Goal: Transaction & Acquisition: Book appointment/travel/reservation

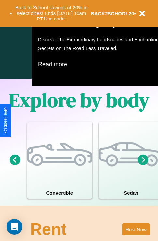
scroll to position [418, 0]
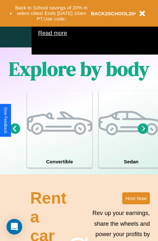
click at [143, 134] on icon at bounding box center [142, 128] width 11 height 11
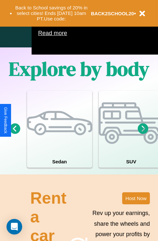
click at [143, 134] on icon at bounding box center [142, 128] width 11 height 11
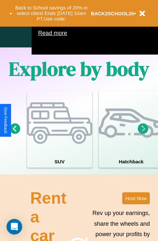
click at [143, 134] on icon at bounding box center [142, 128] width 11 height 11
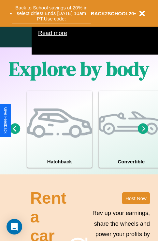
click at [51, 13] on button "Back to School savings of 20% in select cities! Ends [DATE] 10am PT. Use code:" at bounding box center [51, 13] width 79 height 20
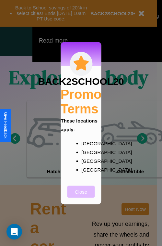
click at [81, 196] on button "Close" at bounding box center [82, 192] width 28 height 12
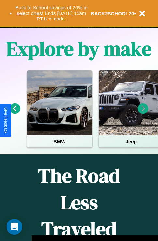
scroll to position [100, 0]
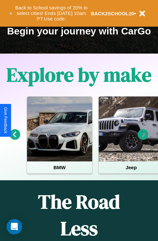
click at [143, 139] on icon at bounding box center [142, 134] width 11 height 11
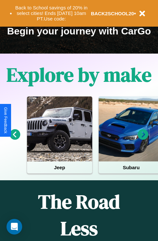
click at [143, 139] on icon at bounding box center [142, 134] width 11 height 11
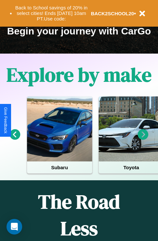
click at [143, 139] on icon at bounding box center [142, 134] width 11 height 11
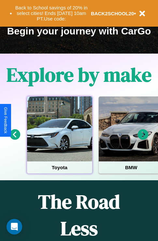
click at [59, 139] on div at bounding box center [59, 128] width 65 height 65
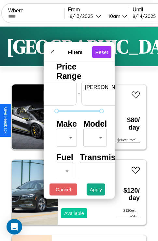
scroll to position [0, 40]
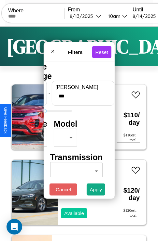
type input "***"
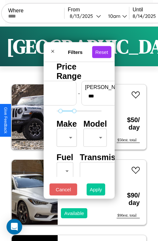
type input "**"
click at [96, 191] on button "Apply" at bounding box center [95, 190] width 19 height 12
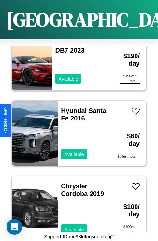
scroll to position [8391, 0]
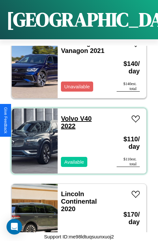
click at [67, 115] on link "Volvo V40 2022" at bounding box center [76, 122] width 31 height 15
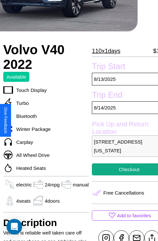
scroll to position [119, 26]
